Goal: Task Accomplishment & Management: Complete application form

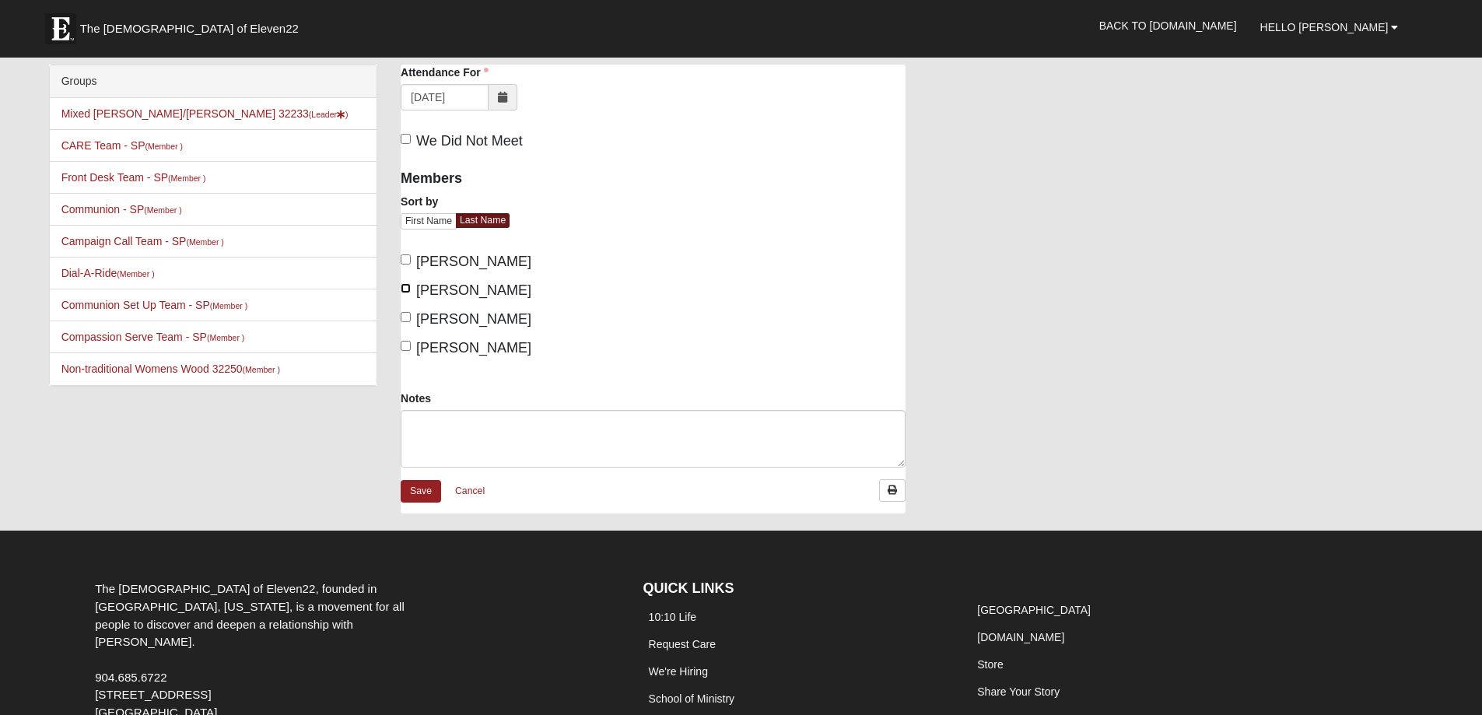
click at [406, 287] on input "Craig, Karen" at bounding box center [406, 288] width 10 height 10
checkbox input "true"
click at [407, 317] on input "Healy, Maria" at bounding box center [406, 317] width 10 height 10
checkbox input "true"
click at [410, 342] on input "Mason, Nancy" at bounding box center [406, 346] width 10 height 10
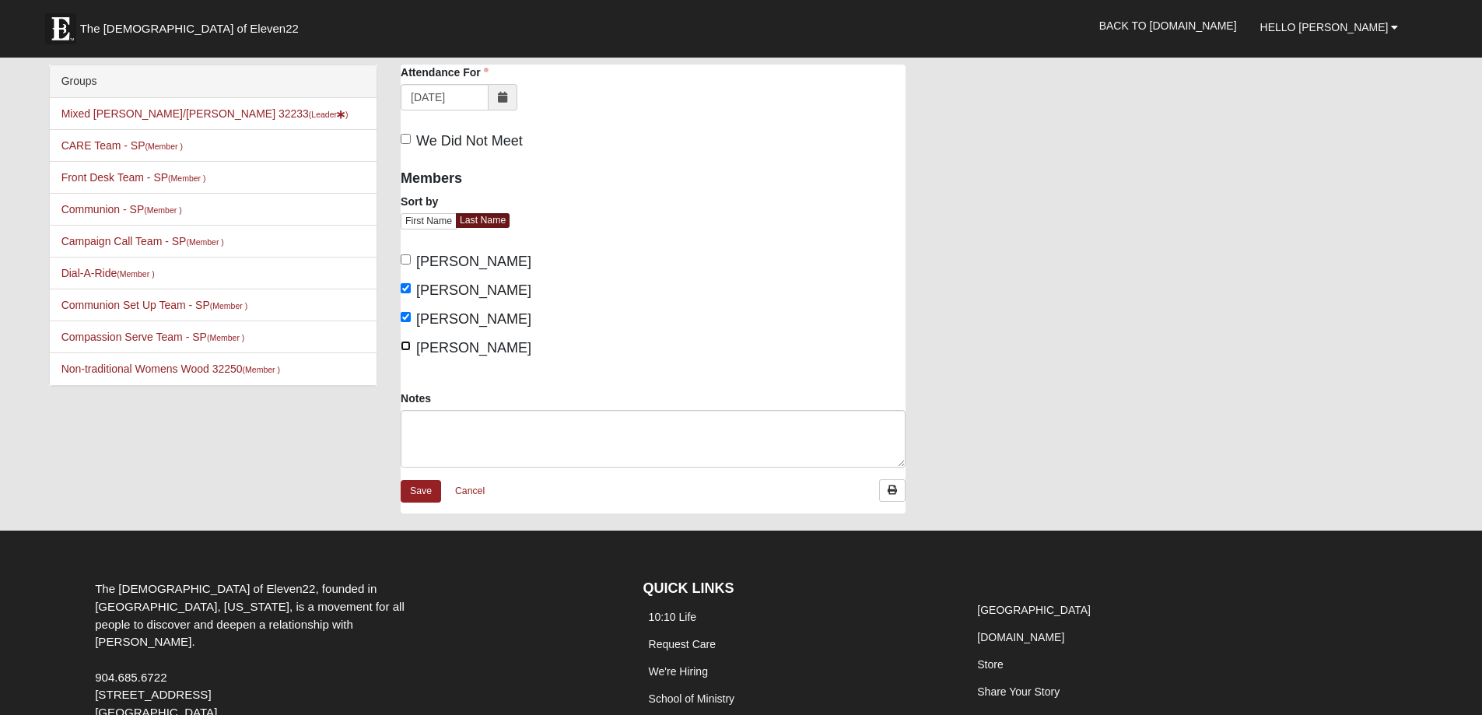
checkbox input "true"
click at [430, 418] on textarea "Notes" at bounding box center [653, 439] width 505 height 58
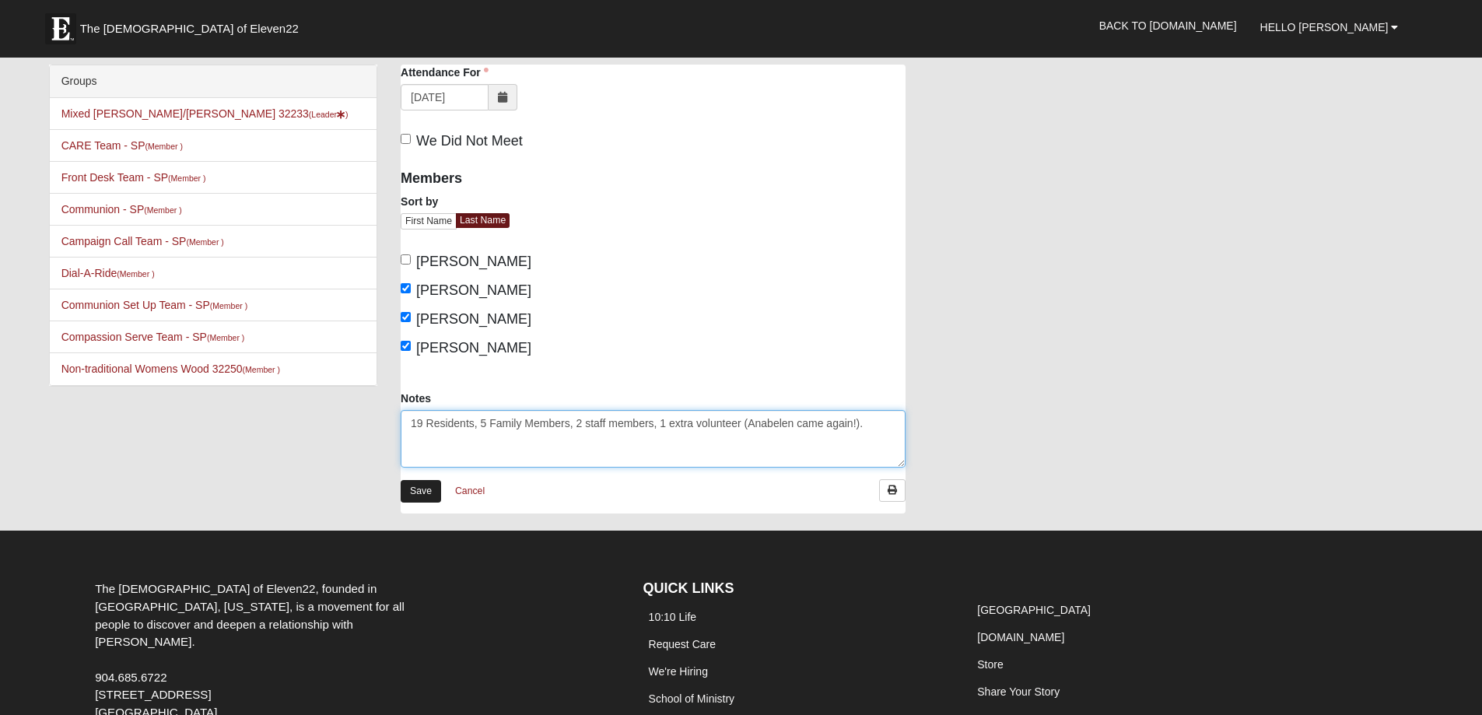
type textarea "19 Residents, 5 Family Members, 2 staff members, 1 extra volunteer (Anabelen ca…"
click at [429, 483] on link "Save" at bounding box center [421, 491] width 40 height 23
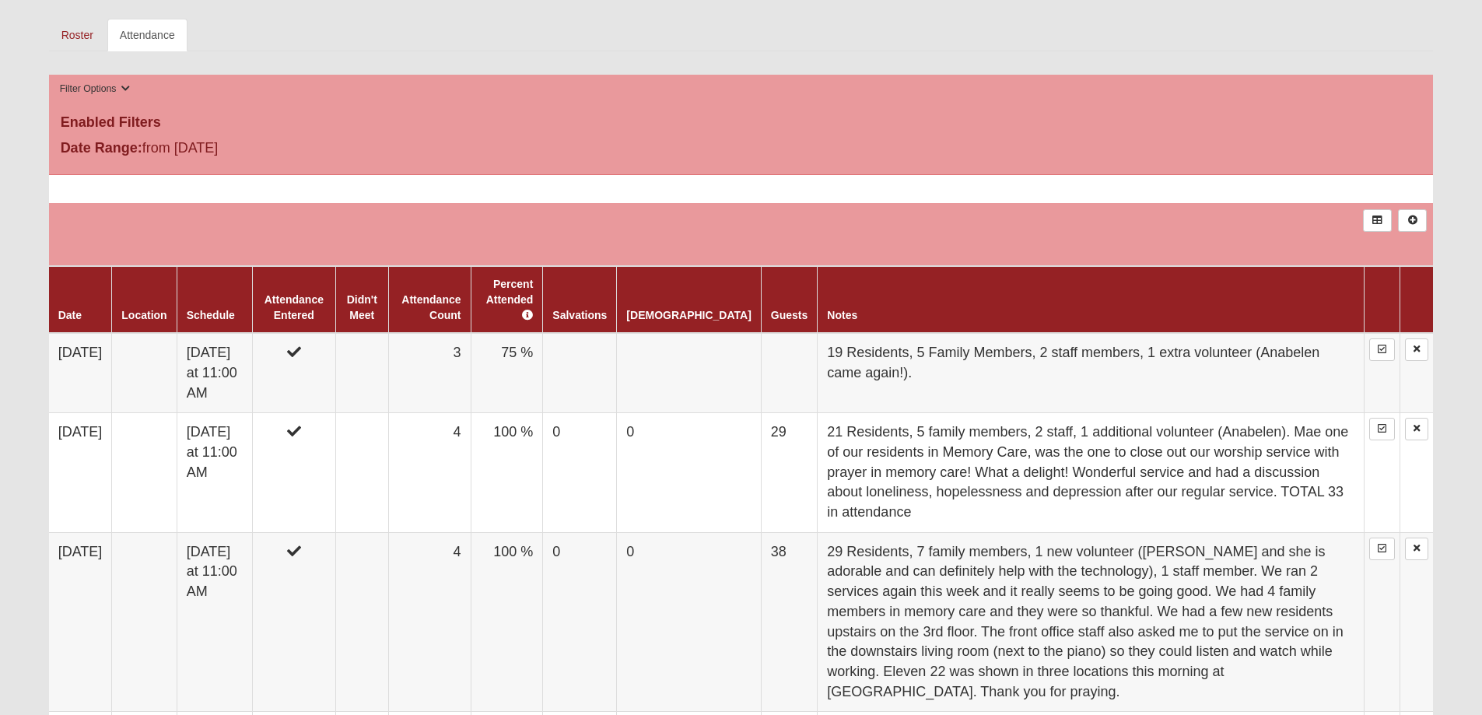
scroll to position [583, 0]
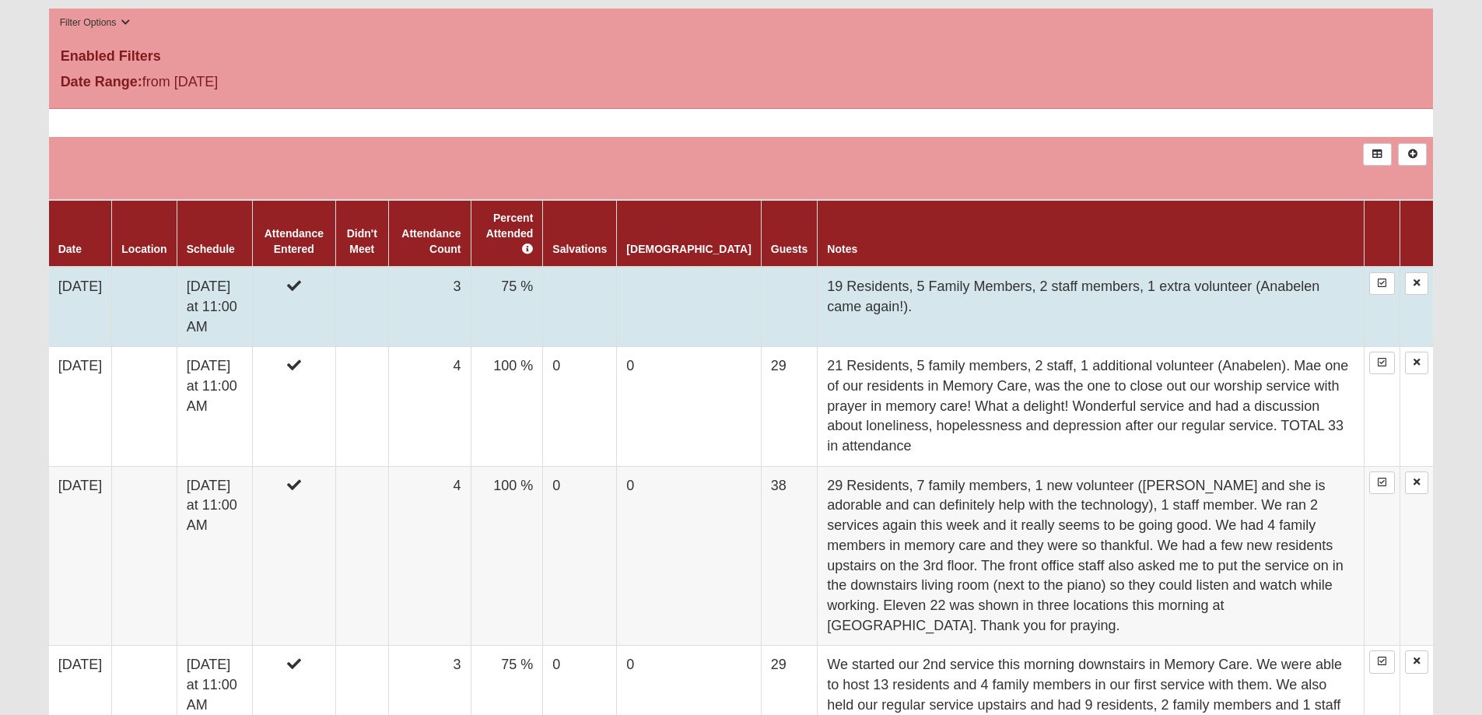
click at [867, 295] on td "19 Residents, 5 Family Members, 2 staff members, 1 extra volunteer (Anabelen ca…" at bounding box center [1090, 307] width 547 height 80
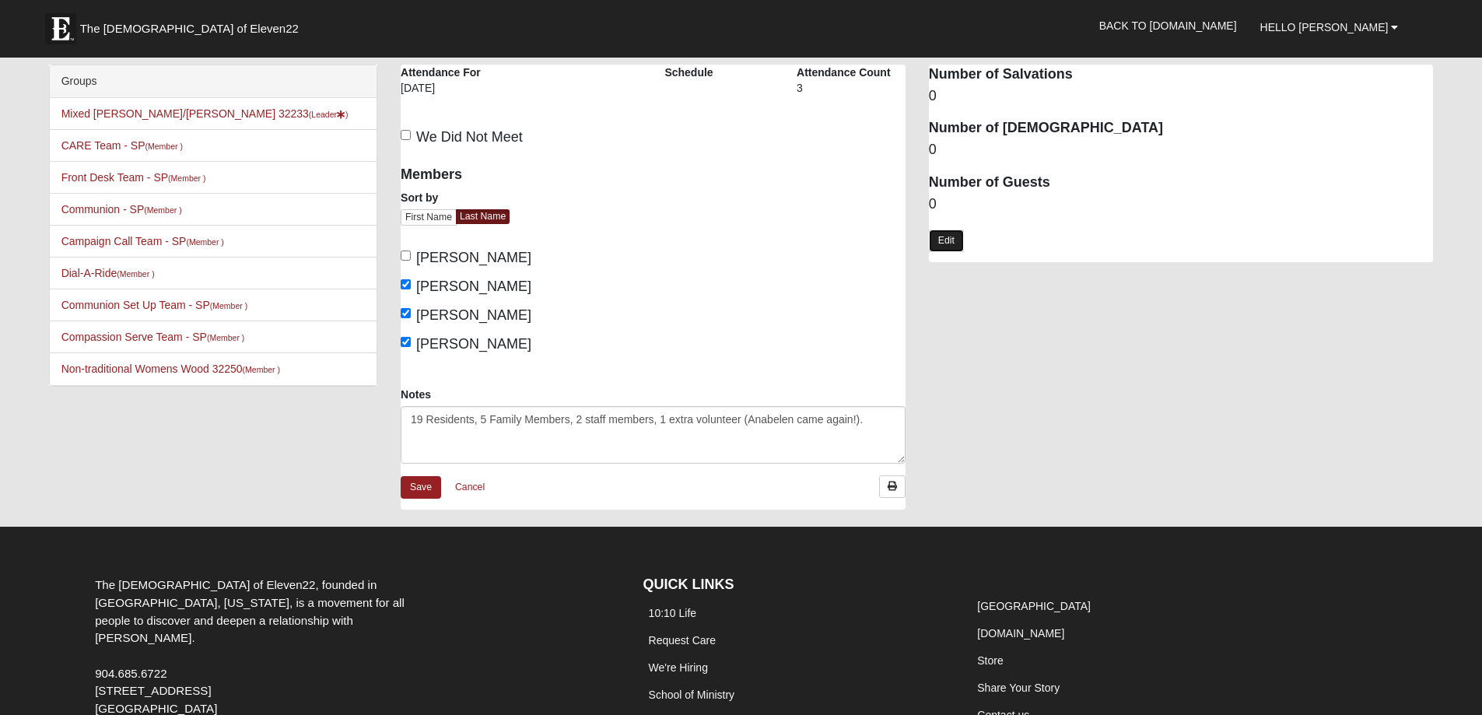
click at [946, 236] on link "Edit" at bounding box center [946, 240] width 35 height 23
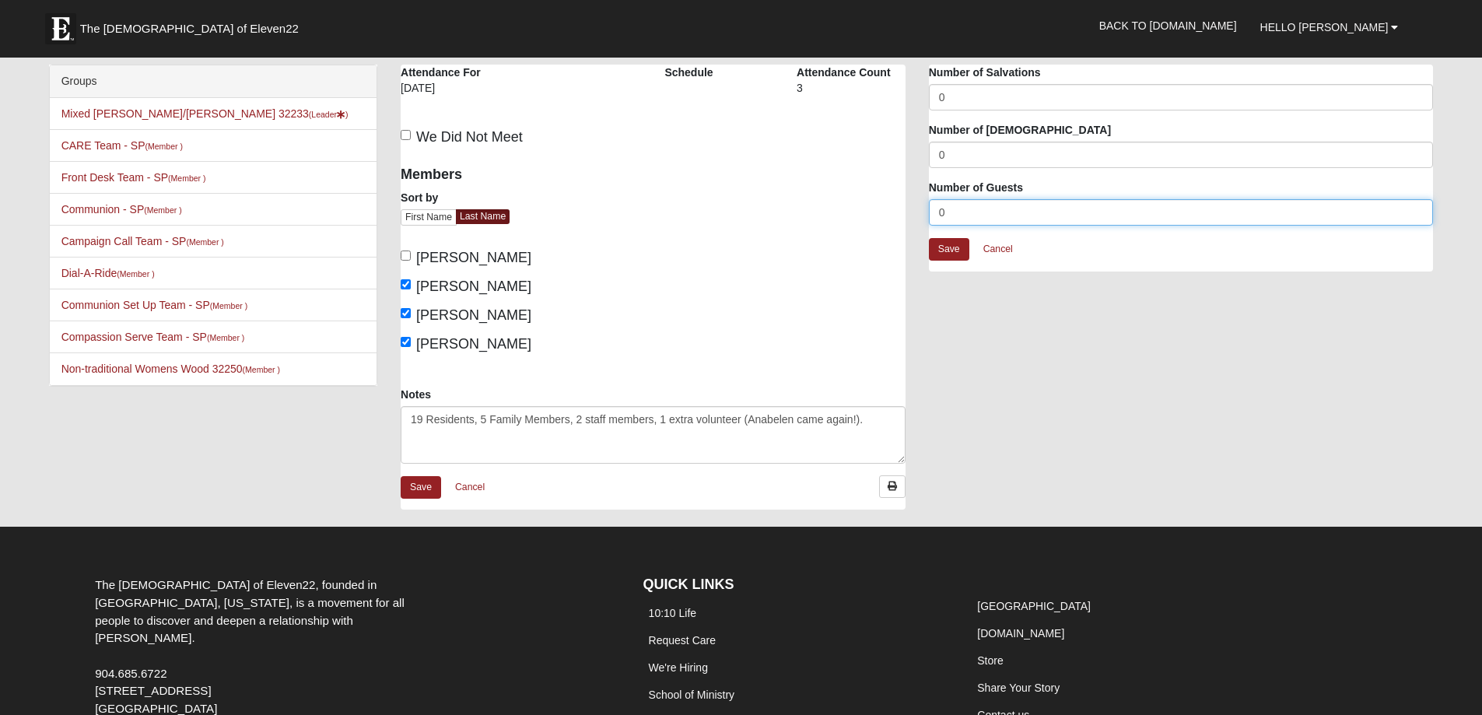
drag, startPoint x: 950, startPoint y: 215, endPoint x: 841, endPoint y: 185, distance: 113.6
click at [896, 221] on div "Beach House Attendance Attendance For 8/31/2025 Schedule Attendance Count 3" at bounding box center [916, 295] width 1055 height 460
type input "27"
click at [939, 177] on div "Beach House Attendance Attendance For 8/31/2025 Schedule Attendance Count 3" at bounding box center [916, 295] width 1055 height 460
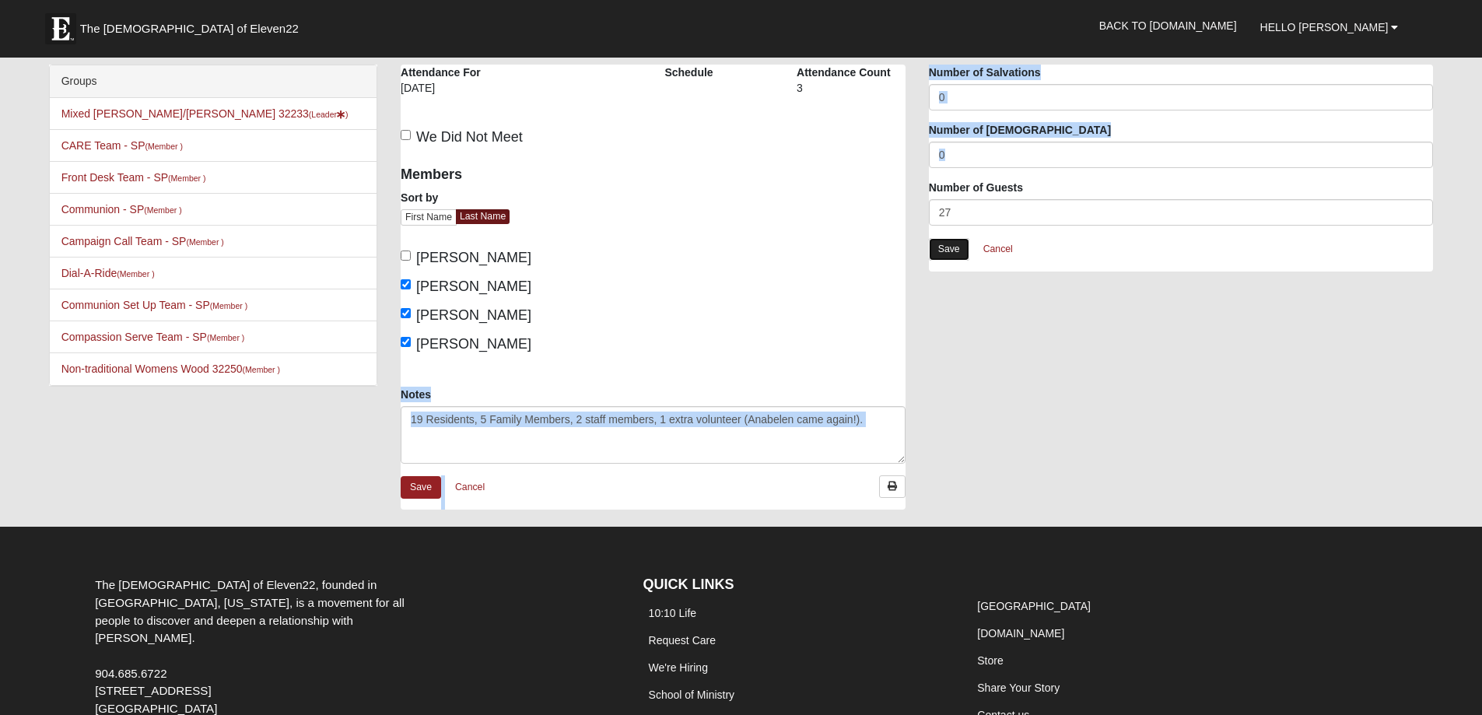
click at [951, 251] on link "Save" at bounding box center [949, 249] width 40 height 23
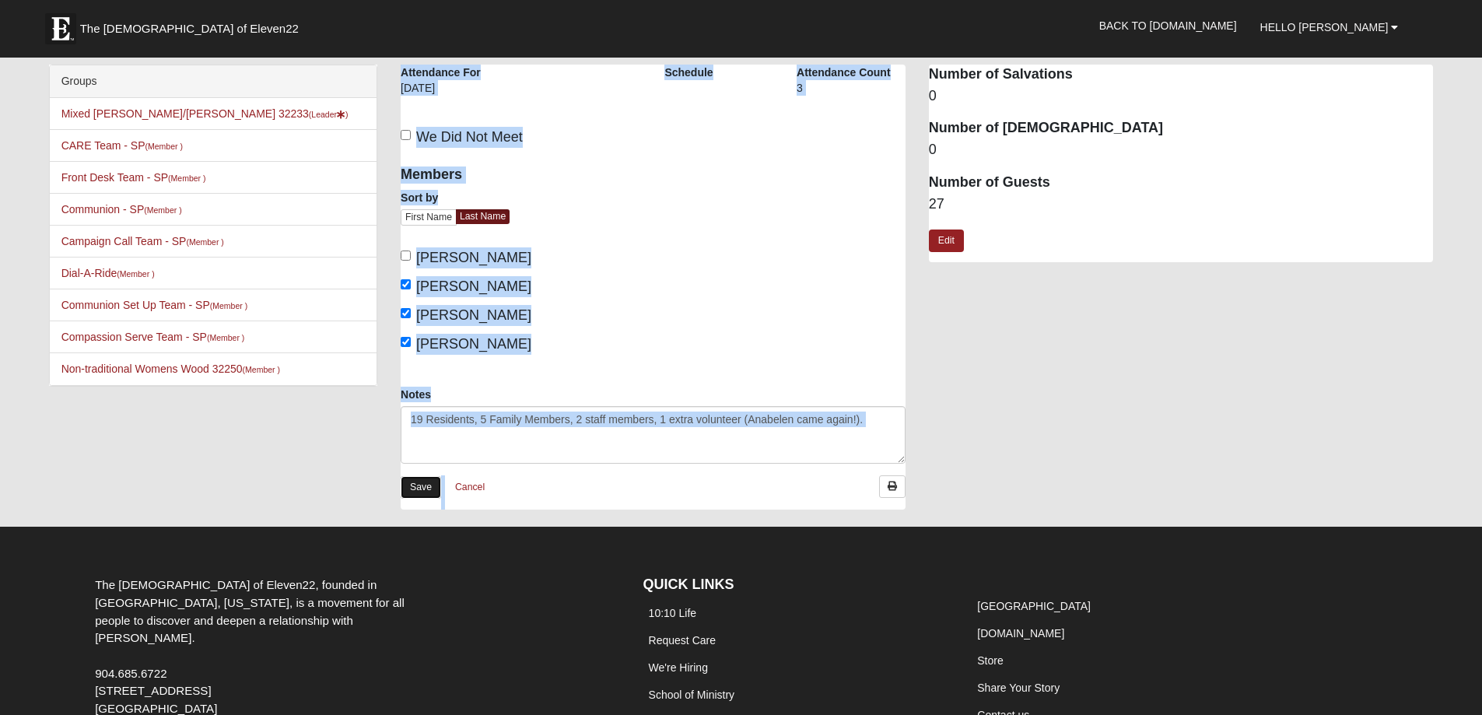
click at [423, 487] on link "Save" at bounding box center [421, 487] width 40 height 23
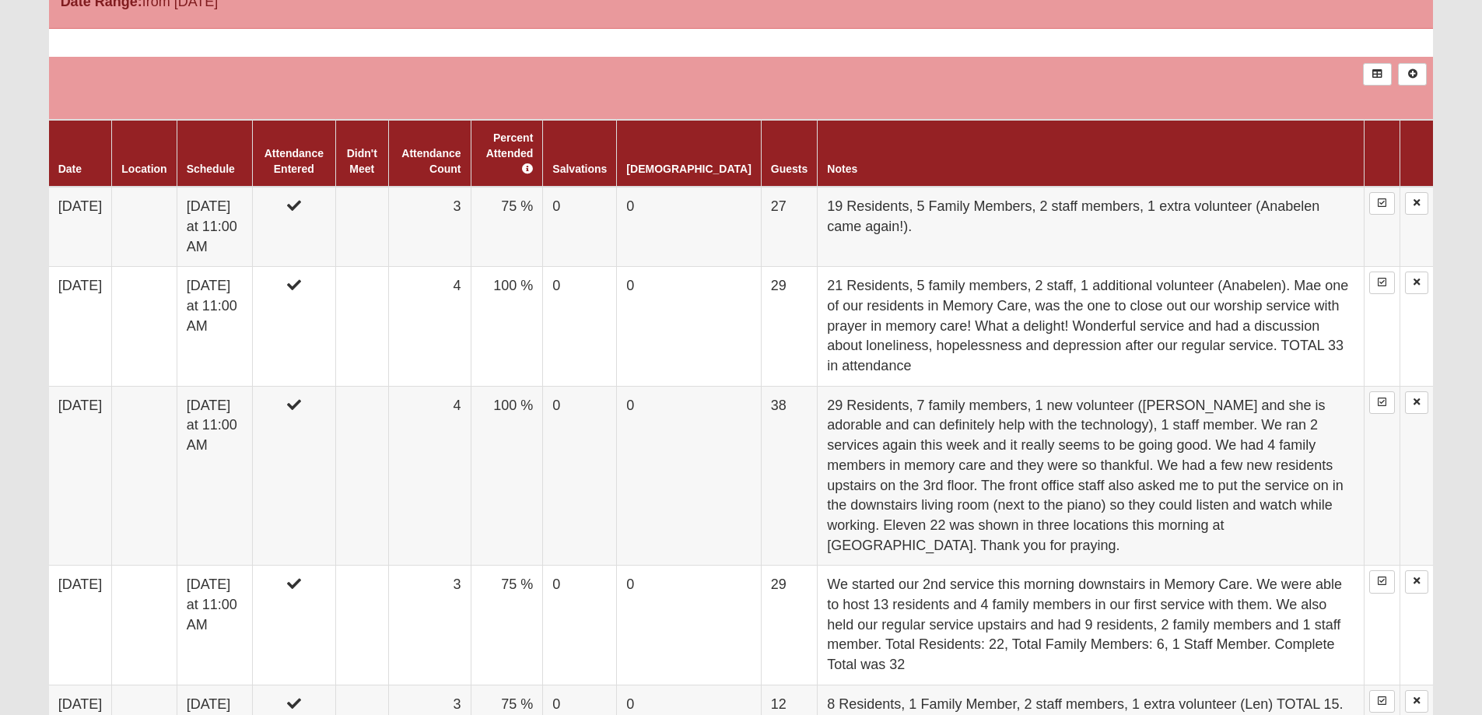
scroll to position [666, 0]
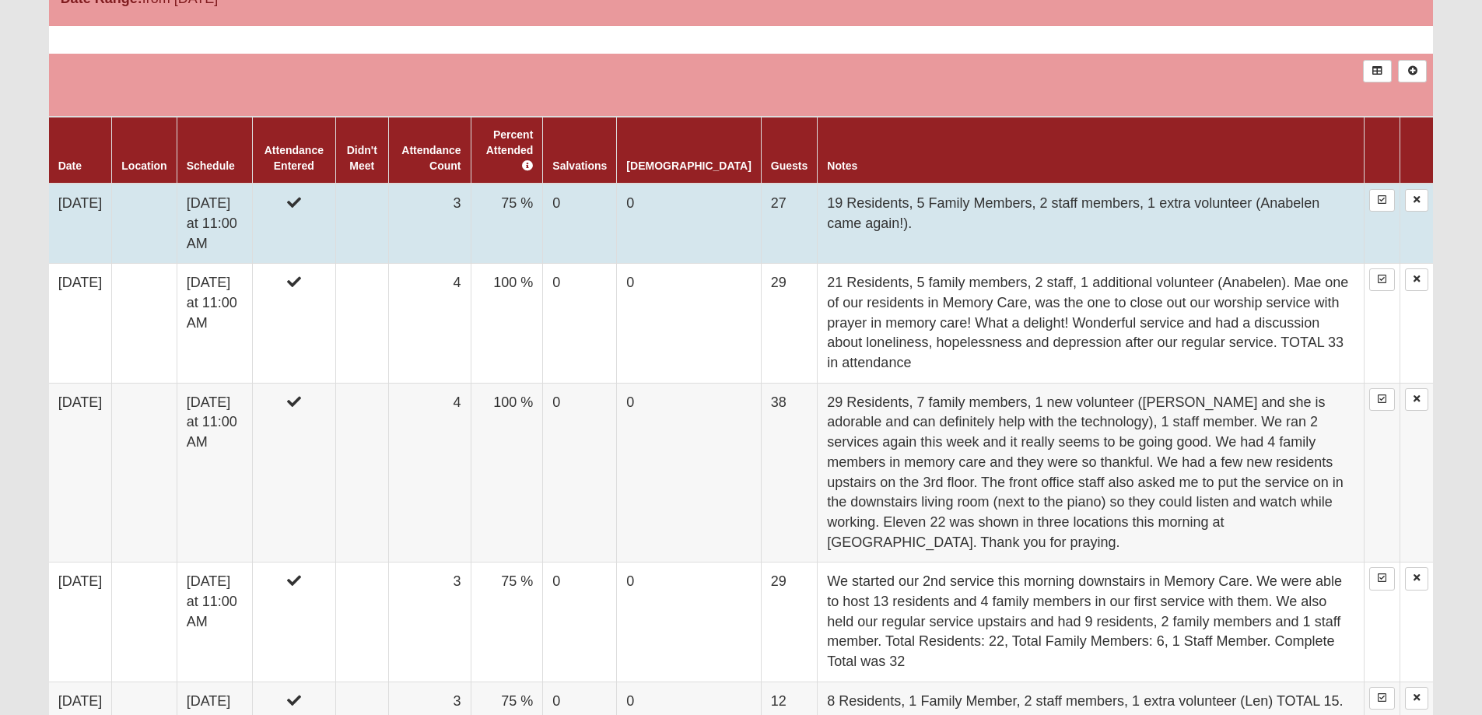
click at [907, 202] on td "19 Residents, 5 Family Members, 2 staff members, 1 extra volunteer (Anabelen ca…" at bounding box center [1090, 224] width 547 height 80
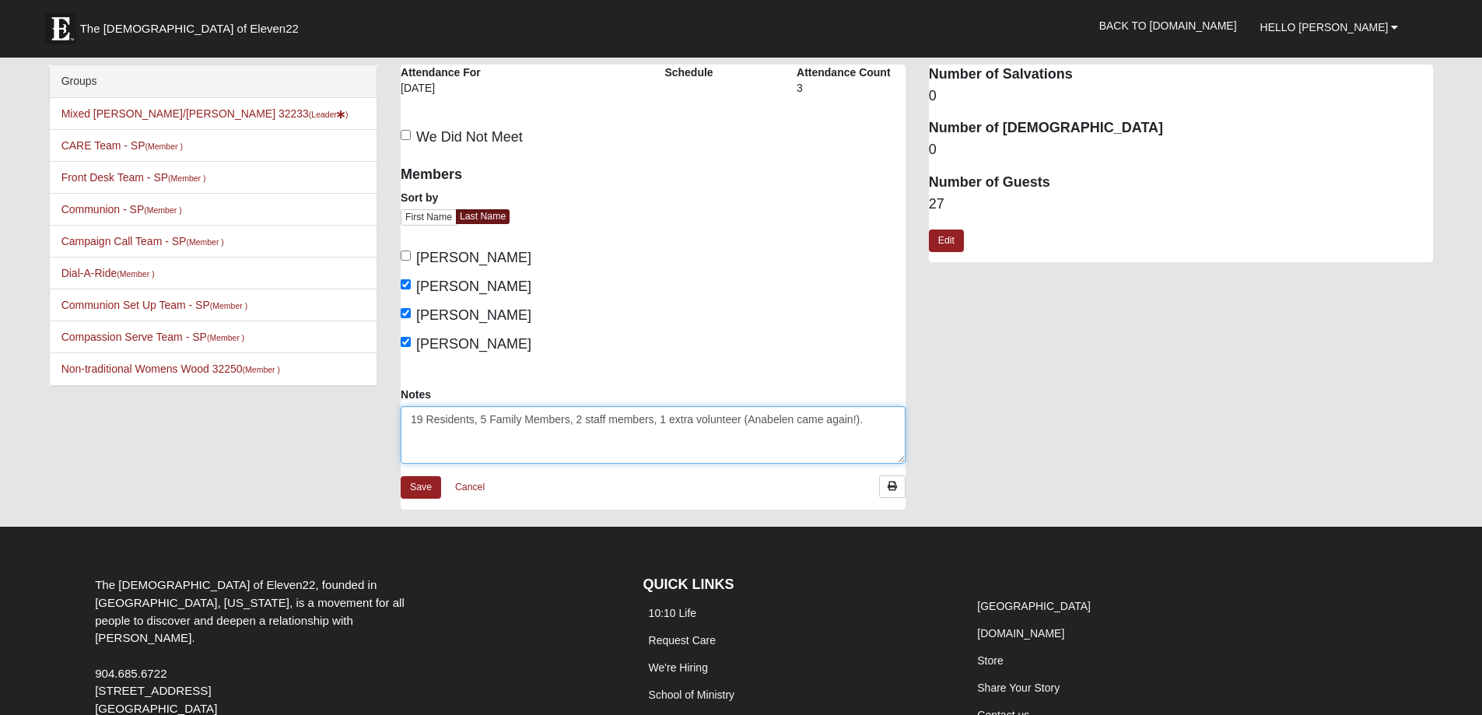
click at [883, 419] on textarea "19 Residents, 5 Family Members, 2 staff members, 1 extra volunteer (Anabelen ca…" at bounding box center [653, 435] width 505 height 58
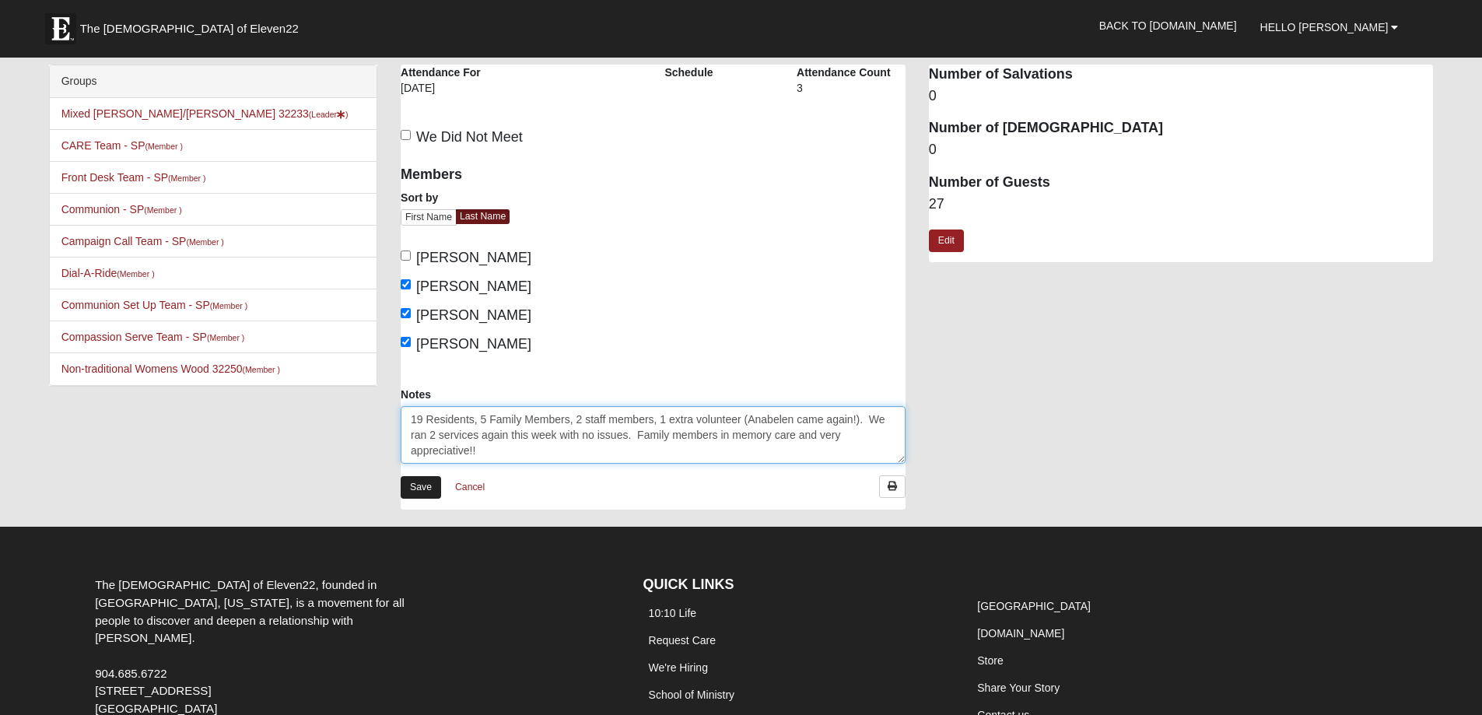
type textarea "19 Residents, 5 Family Members, 2 staff members, 1 extra volunteer (Anabelen ca…"
click at [422, 488] on link "Save" at bounding box center [421, 487] width 40 height 23
